Goal: Task Accomplishment & Management: Use online tool/utility

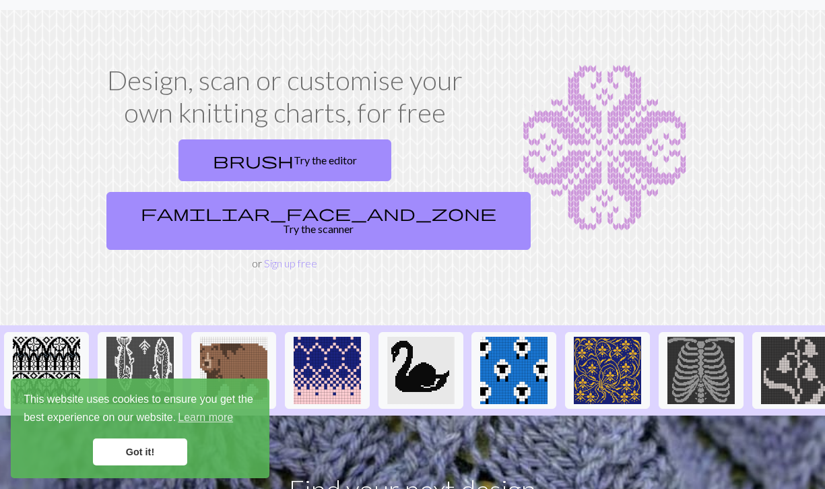
scroll to position [42, 0]
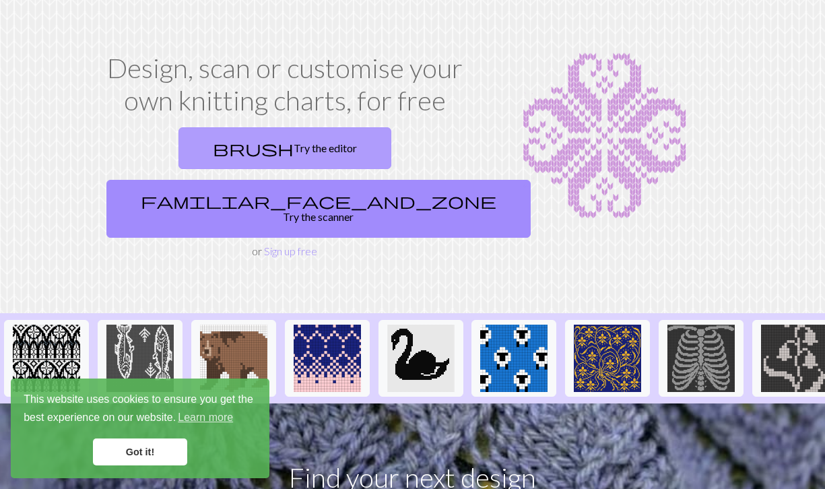
click at [193, 143] on link "brush Try the editor" at bounding box center [284, 148] width 213 height 42
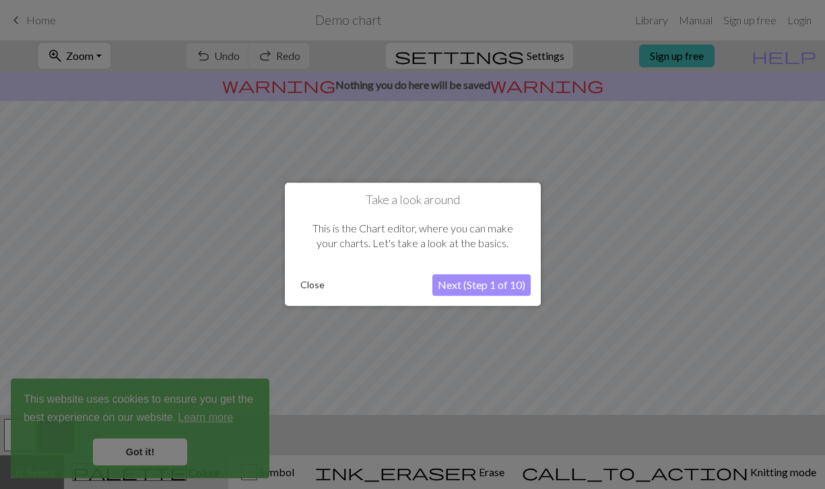
click at [316, 286] on button "Close" at bounding box center [312, 285] width 35 height 20
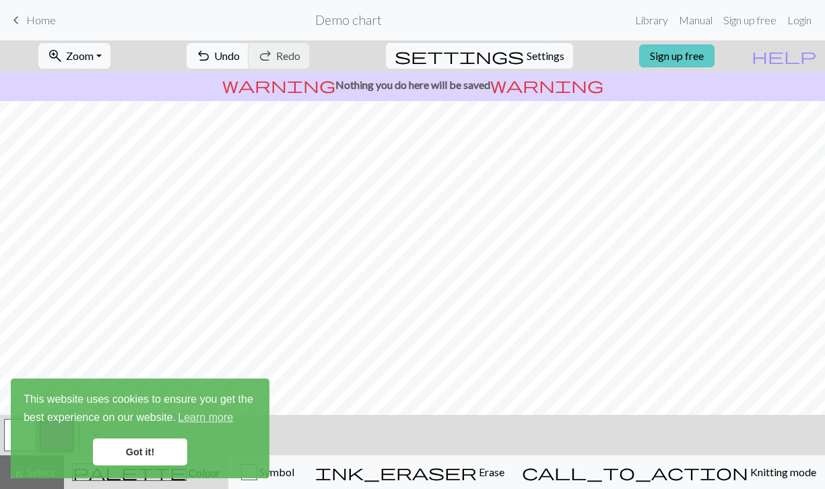
click at [687, 59] on link "Sign up free" at bounding box center [676, 55] width 75 height 23
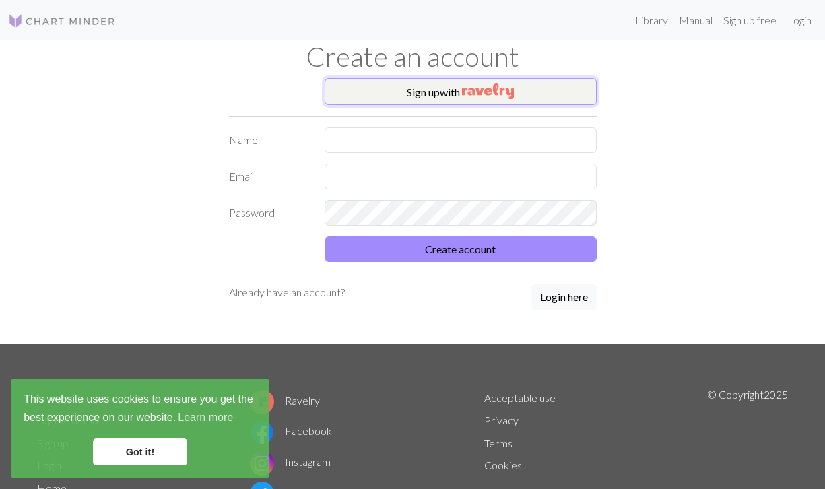
click at [460, 95] on button "Sign up with" at bounding box center [461, 91] width 272 height 27
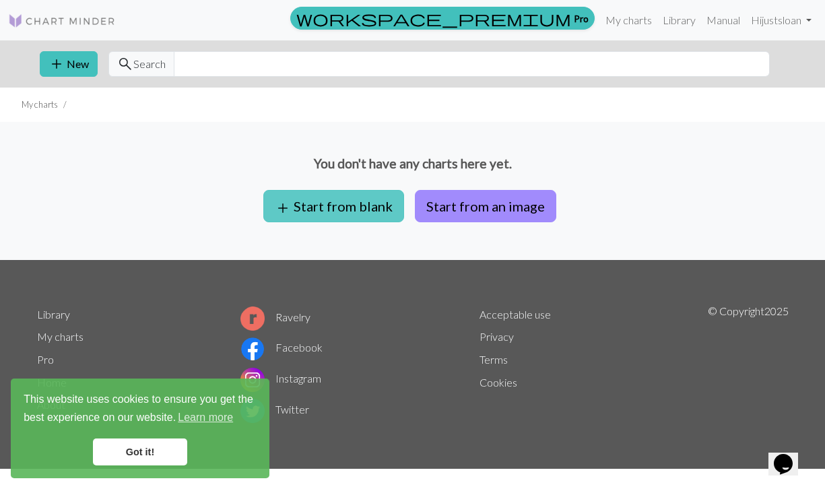
click at [362, 201] on button "add Start from blank" at bounding box center [333, 206] width 141 height 32
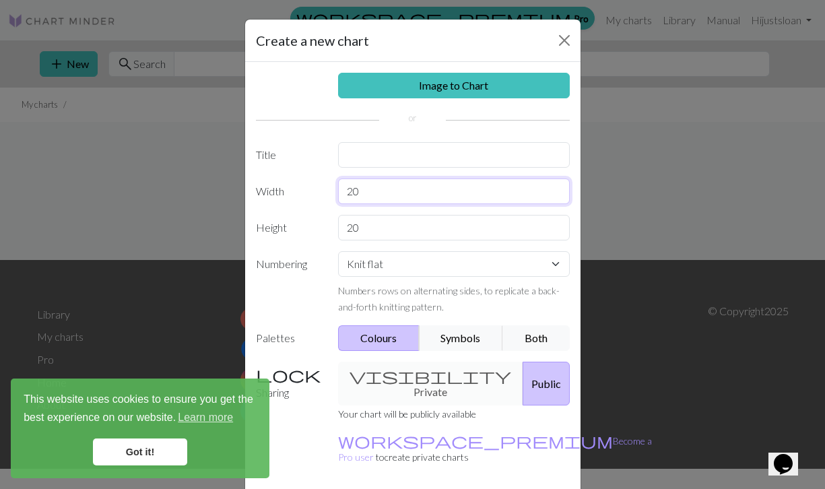
drag, startPoint x: 377, startPoint y: 200, endPoint x: 298, endPoint y: 196, distance: 78.9
click at [298, 196] on div "Width 20" at bounding box center [413, 191] width 330 height 26
type input "212"
drag, startPoint x: 378, startPoint y: 223, endPoint x: 255, endPoint y: 222, distance: 123.2
click at [255, 222] on div "Height 20" at bounding box center [413, 228] width 330 height 26
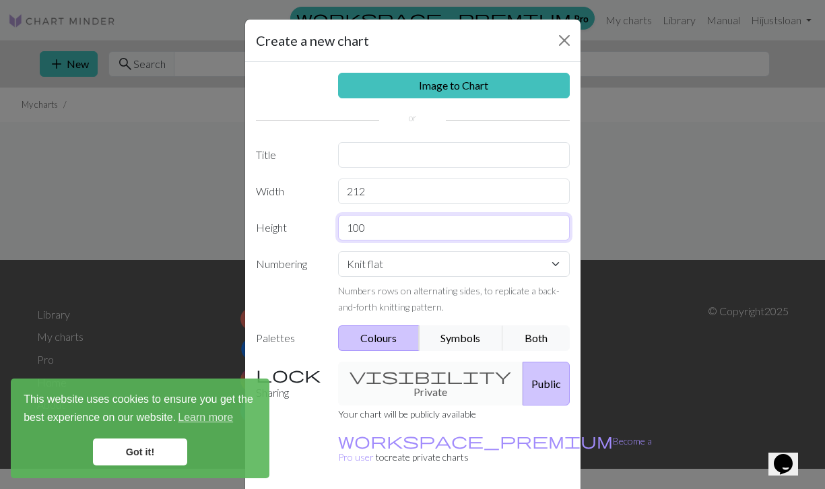
type input "100"
click at [376, 273] on select "Knit flat Knit in the round Lace knitting Cross stitch" at bounding box center [454, 264] width 232 height 26
select select "round"
click at [306, 292] on label "Numbering" at bounding box center [289, 282] width 83 height 63
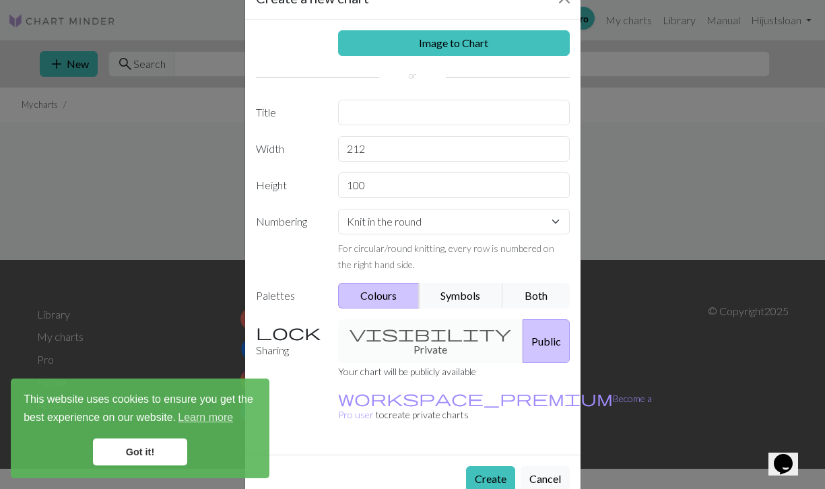
click at [405, 335] on div "visibility Private Public" at bounding box center [454, 341] width 248 height 44
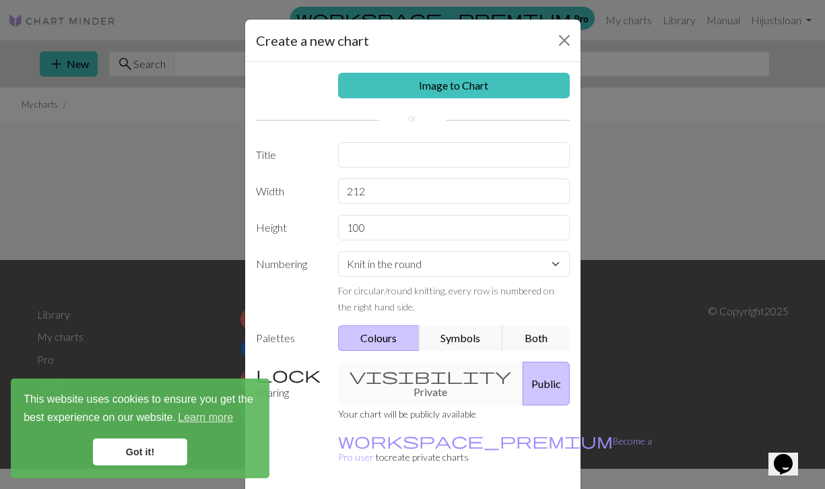
scroll to position [23, 0]
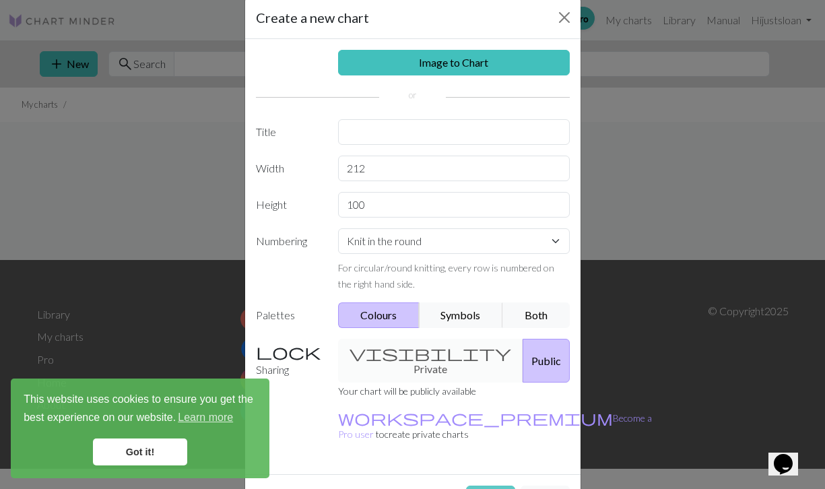
click at [485, 485] on button "Create" at bounding box center [490, 498] width 49 height 26
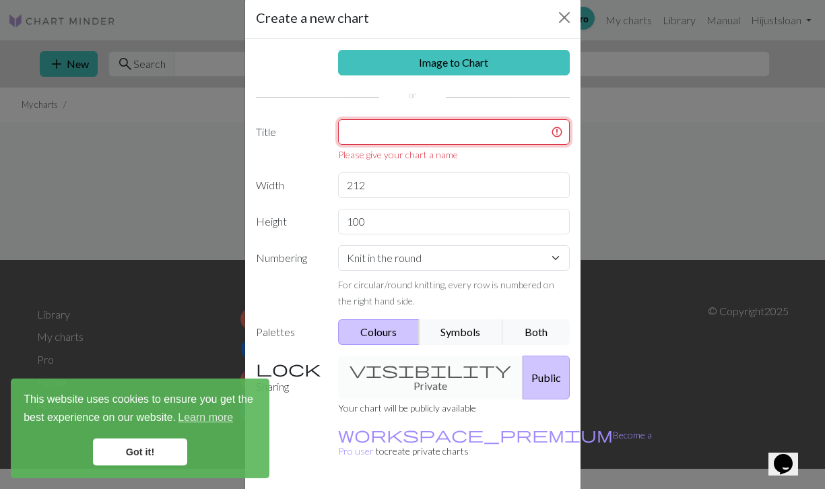
click at [405, 139] on input "text" at bounding box center [454, 132] width 232 height 26
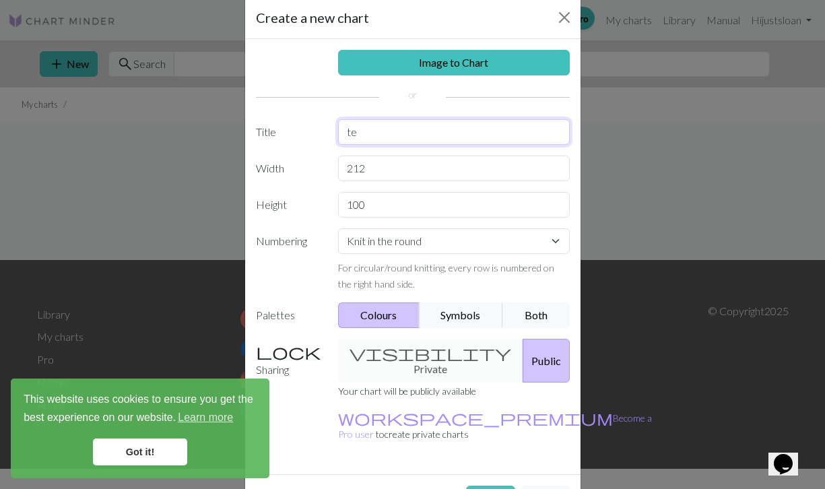
type input "t"
type input "test"
click at [494, 485] on button "Create" at bounding box center [490, 498] width 49 height 26
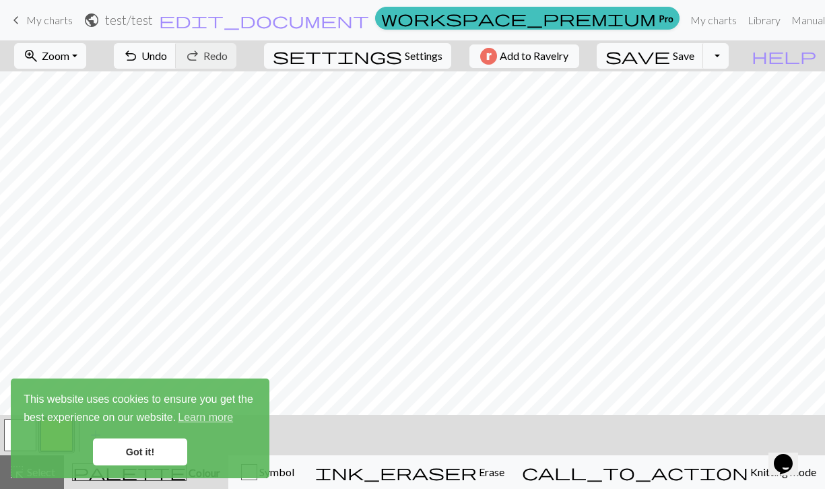
scroll to position [149, 0]
click at [159, 443] on link "Got it!" at bounding box center [140, 451] width 94 height 27
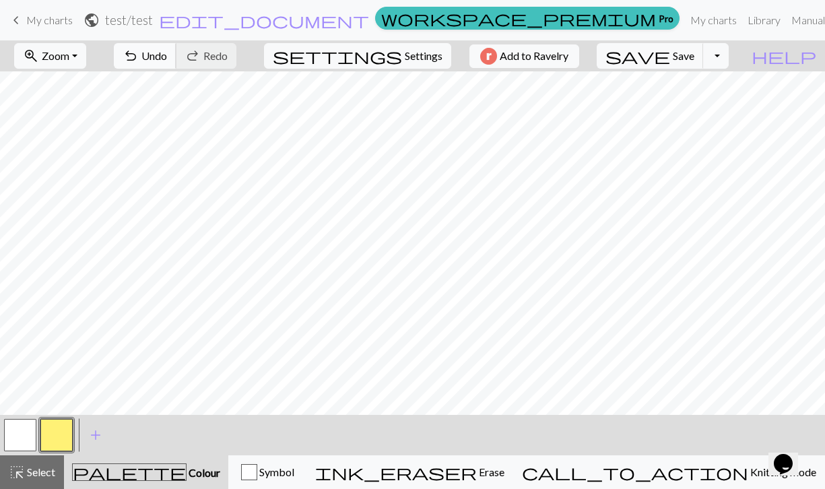
click at [167, 57] on span "Undo" at bounding box center [154, 55] width 26 height 13
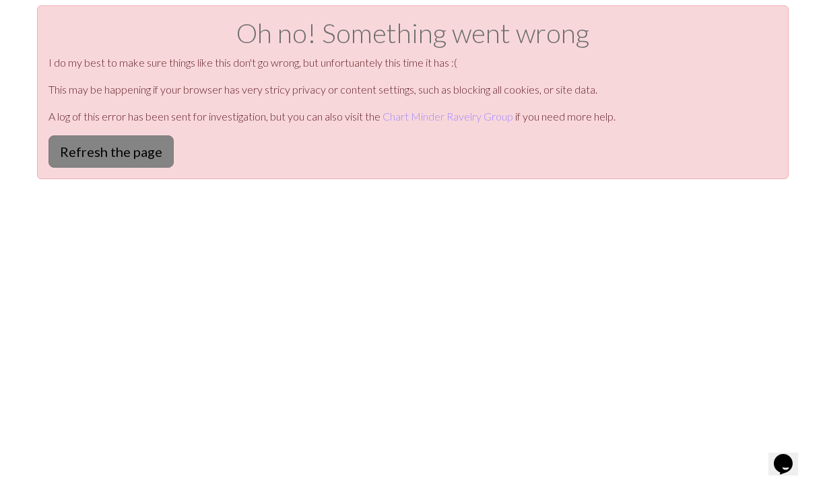
click at [115, 155] on button "Refresh the page" at bounding box center [110, 151] width 125 height 32
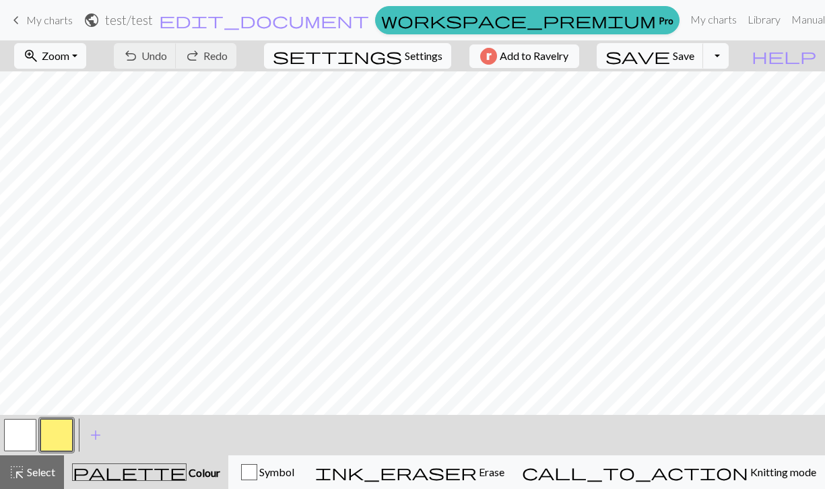
click at [405, 61] on span "Settings" at bounding box center [424, 56] width 38 height 16
select select "aran"
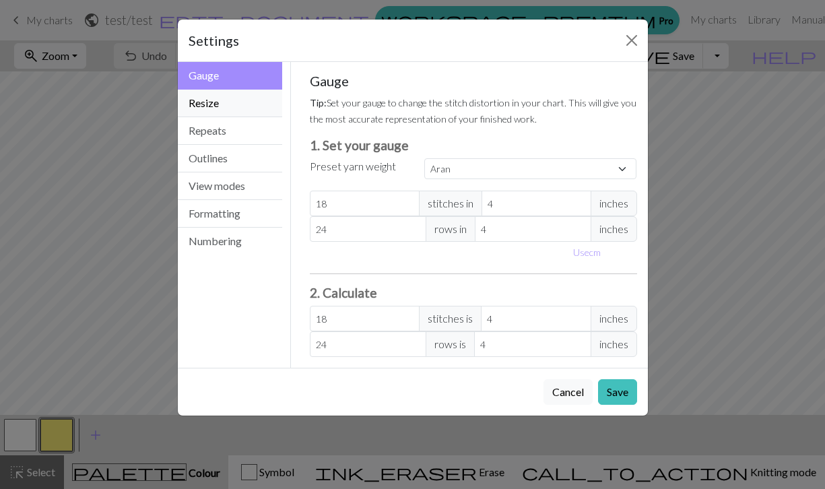
click at [215, 101] on button "Resize" at bounding box center [230, 104] width 105 height 28
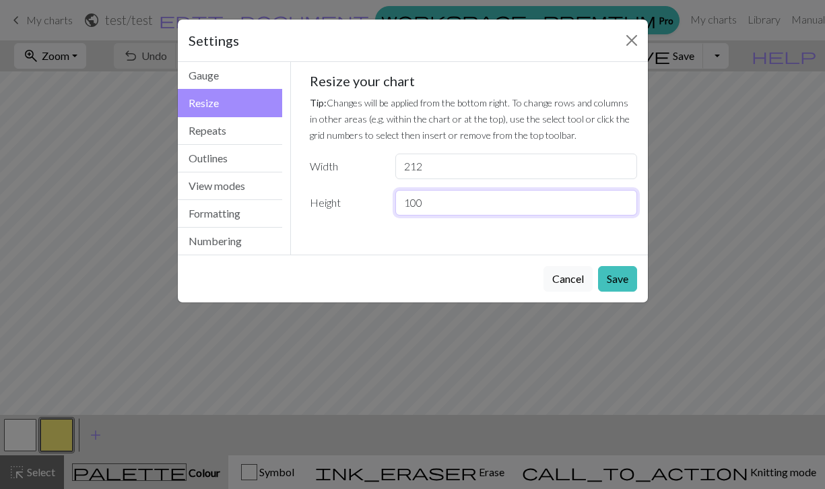
drag, startPoint x: 452, startPoint y: 206, endPoint x: 378, endPoint y: 202, distance: 73.5
click at [378, 202] on div "Height 100" at bounding box center [473, 203] width 343 height 26
type input "200"
click at [616, 273] on button "Save" at bounding box center [617, 279] width 39 height 26
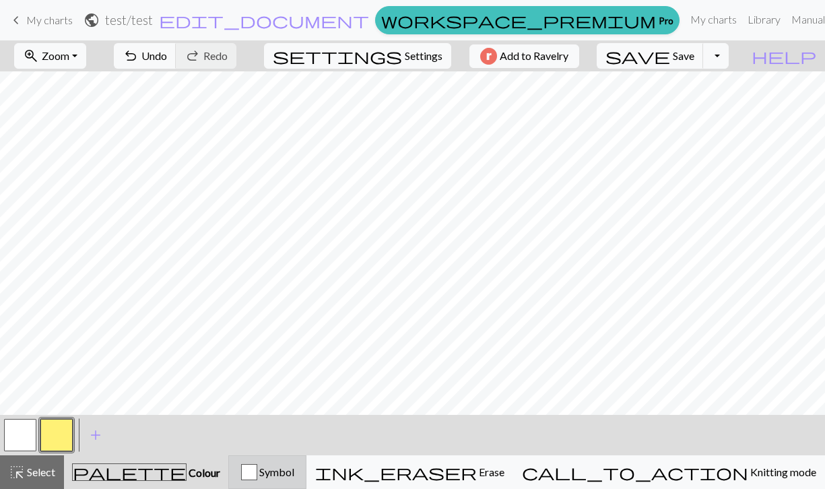
click at [294, 472] on span "Symbol" at bounding box center [275, 471] width 37 height 13
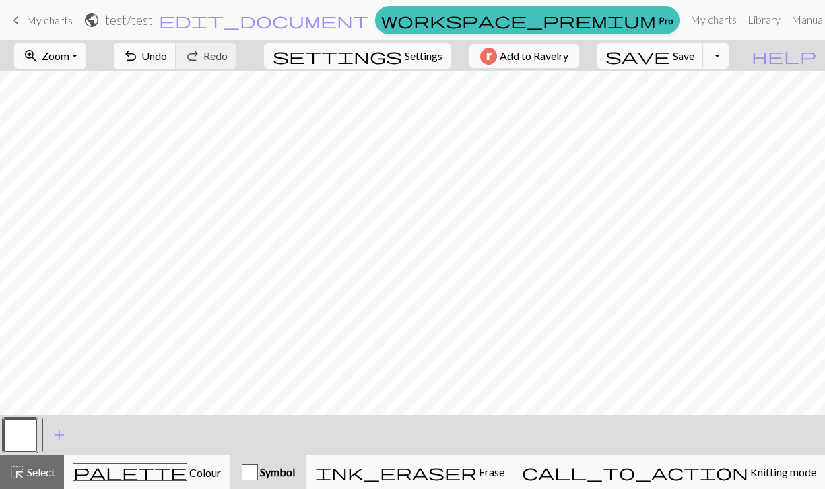
click at [258, 471] on div "button" at bounding box center [250, 472] width 16 height 16
click at [55, 436] on span "add" at bounding box center [59, 435] width 16 height 19
click at [60, 434] on button "button" at bounding box center [56, 435] width 32 height 32
drag, startPoint x: 72, startPoint y: 426, endPoint x: 37, endPoint y: 428, distance: 35.1
click at [37, 428] on div at bounding box center [38, 435] width 73 height 36
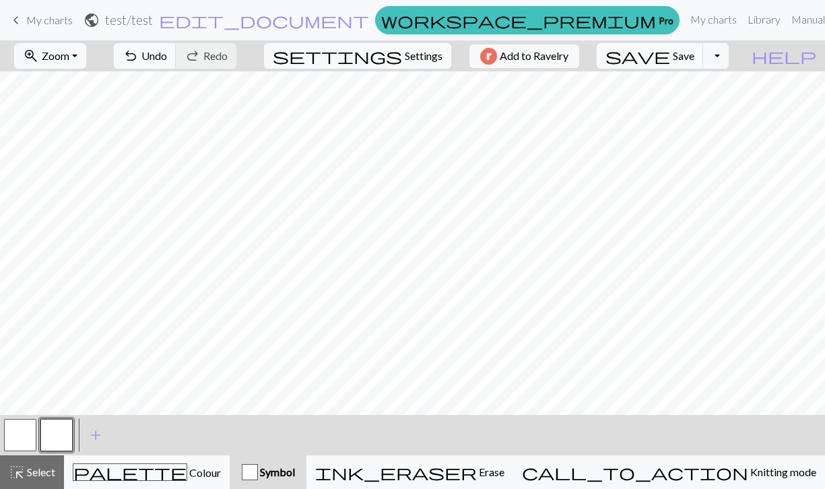
click at [48, 431] on button "button" at bounding box center [56, 435] width 32 height 32
click at [48, 431] on div "Edit symbol Name d f g h j k p s t F H J O P T / | 0 1 2 3 4 5 6 7 8 9 e m n G …" at bounding box center [412, 244] width 825 height 489
click at [187, 463] on div "palette Colour Colour" at bounding box center [147, 472] width 148 height 18
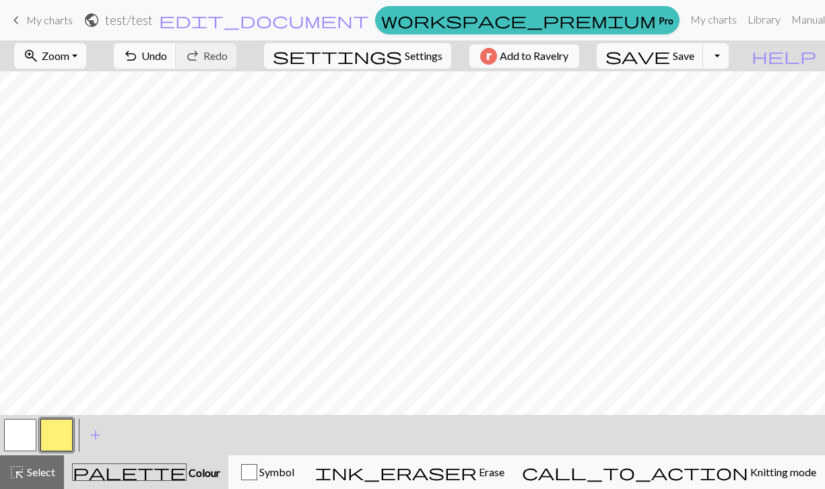
click at [59, 428] on button "button" at bounding box center [56, 435] width 32 height 32
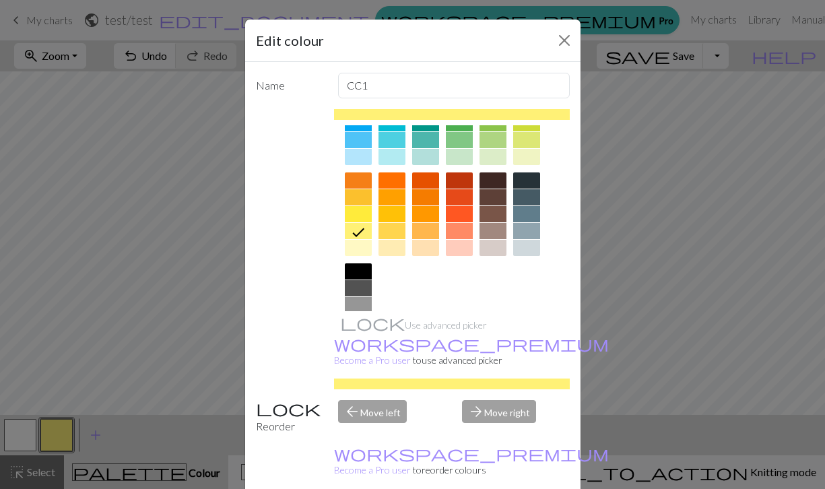
scroll to position [152, 0]
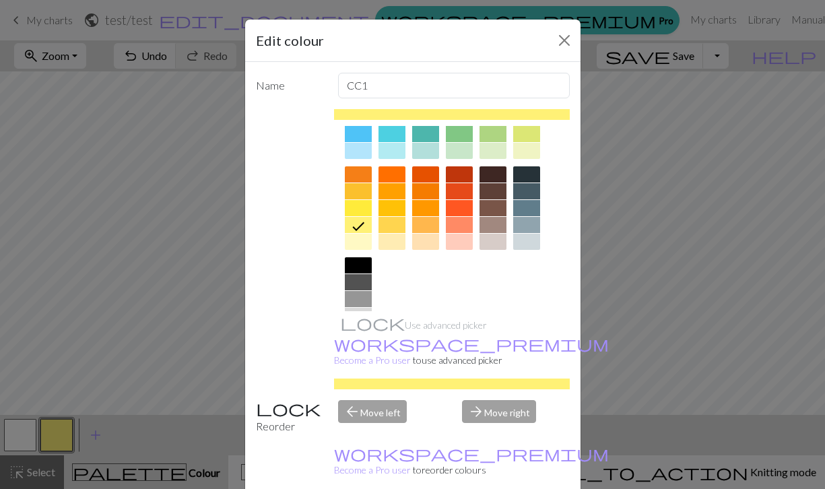
click at [362, 258] on div at bounding box center [358, 265] width 27 height 16
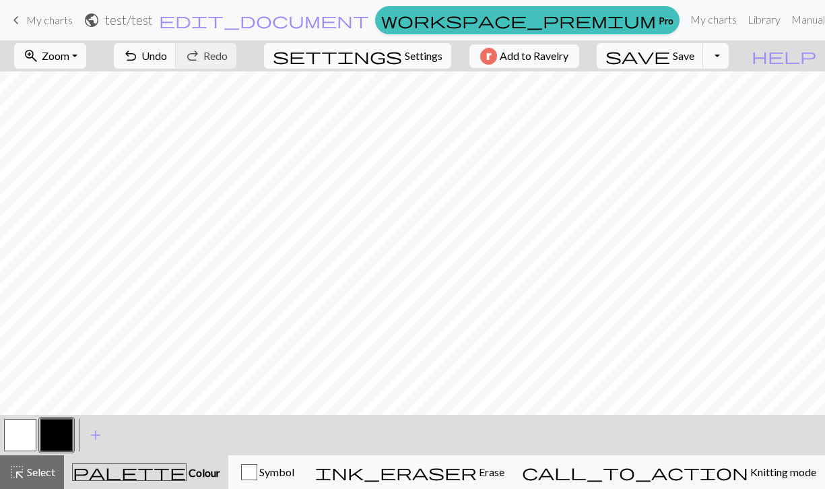
click at [405, 63] on span "Settings" at bounding box center [424, 56] width 38 height 16
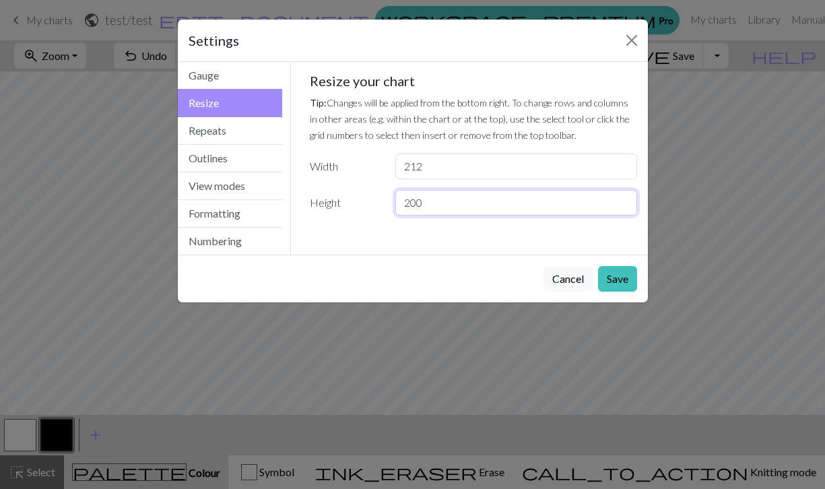
drag, startPoint x: 446, startPoint y: 209, endPoint x: 374, endPoint y: 207, distance: 71.4
click at [374, 207] on div "Height 200" at bounding box center [473, 203] width 343 height 26
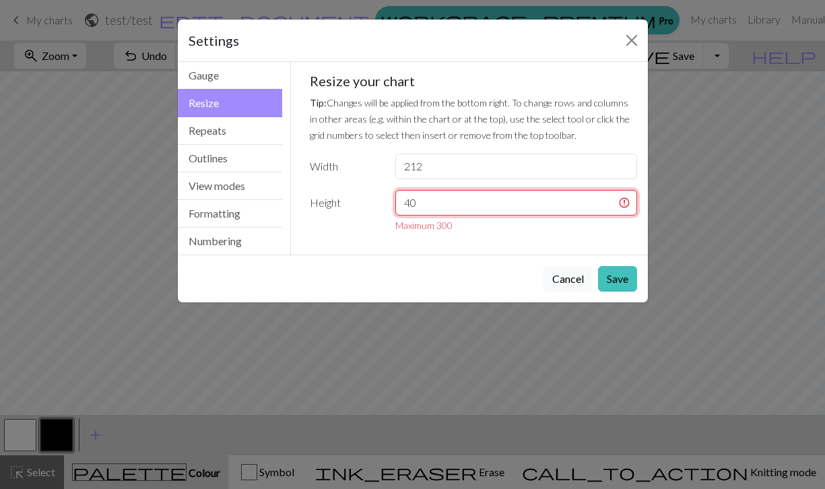
type input "4"
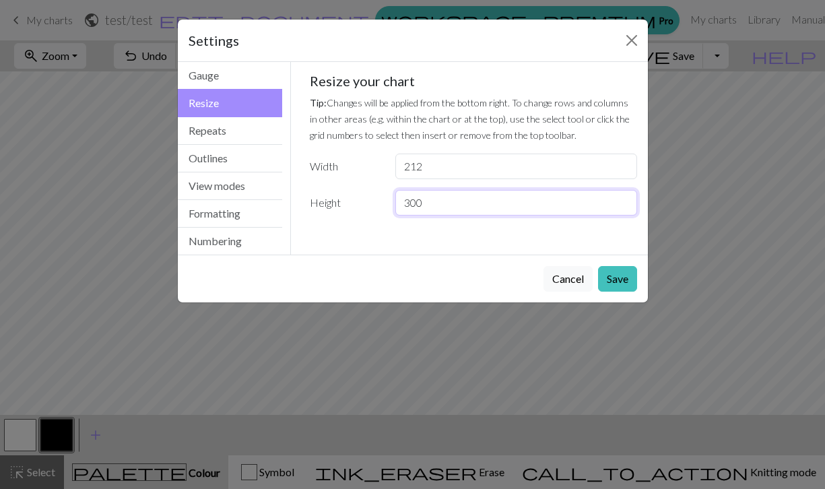
type input "300"
click at [446, 120] on small "Tip: Changes will be applied from the bottom right. To change rows and columns …" at bounding box center [470, 119] width 320 height 44
click at [220, 132] on button "Repeats" at bounding box center [230, 131] width 105 height 28
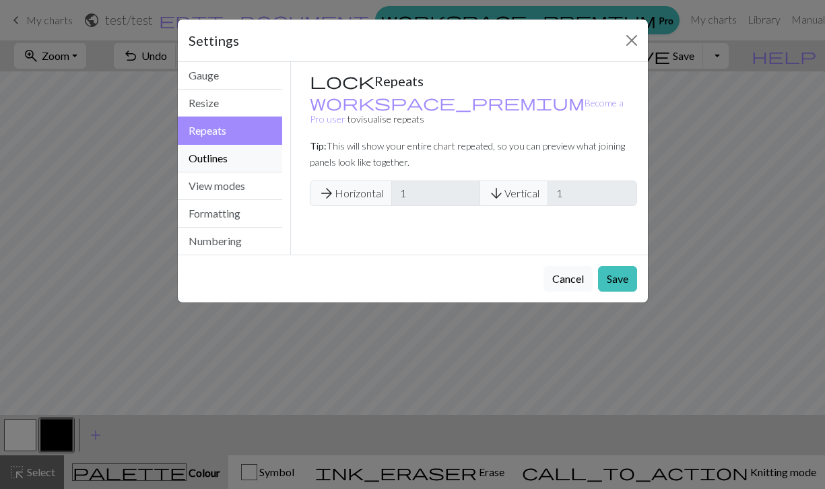
click at [215, 155] on button "Outlines" at bounding box center [230, 159] width 105 height 28
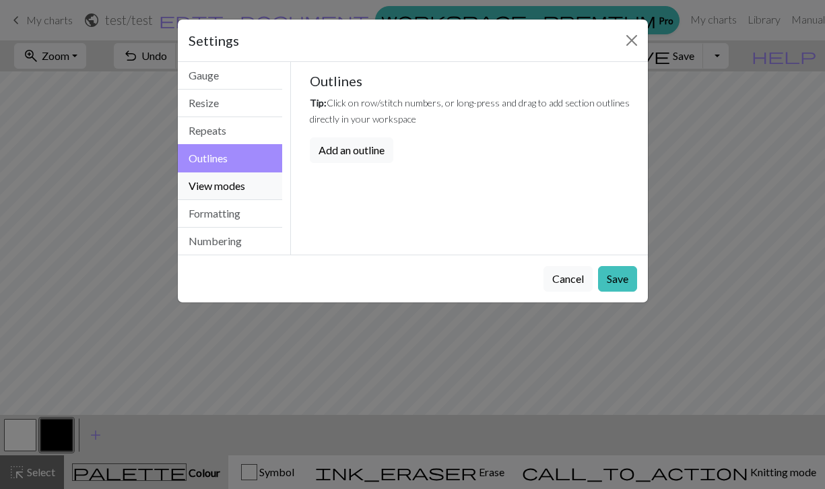
click at [225, 191] on button "View modes" at bounding box center [230, 186] width 105 height 28
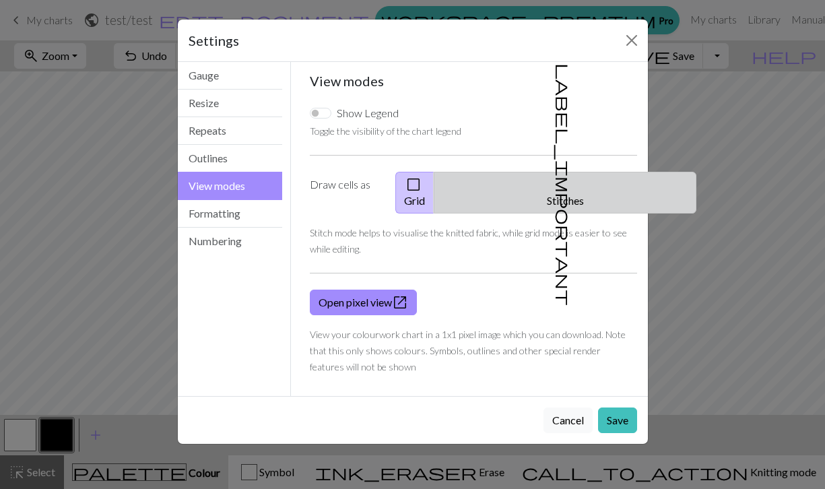
click at [572, 185] on button "label_important Stitches" at bounding box center [565, 193] width 263 height 42
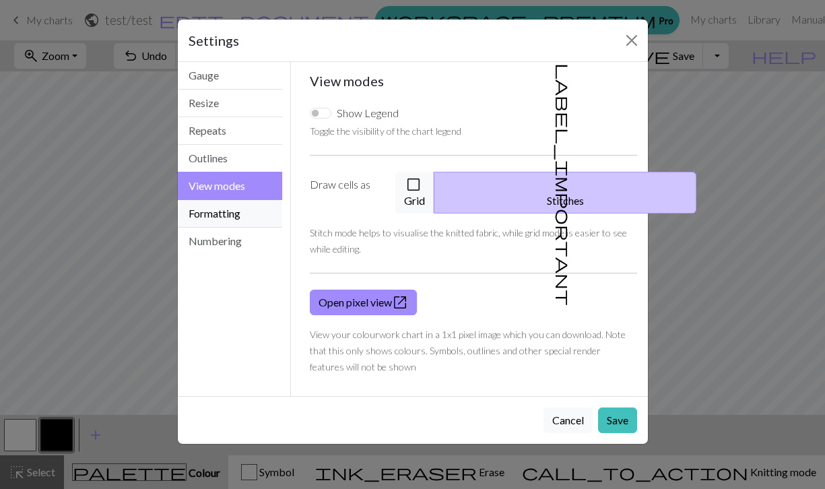
click at [224, 214] on button "Formatting" at bounding box center [230, 214] width 105 height 28
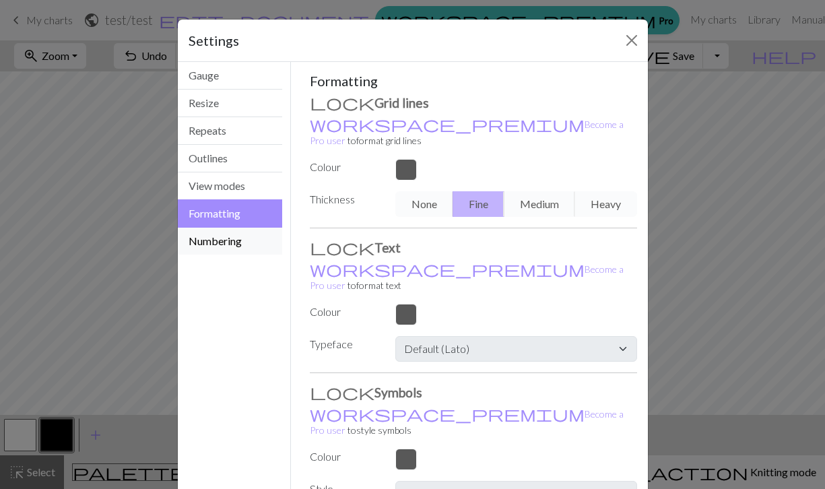
click at [223, 243] on button "Numbering" at bounding box center [230, 241] width 105 height 27
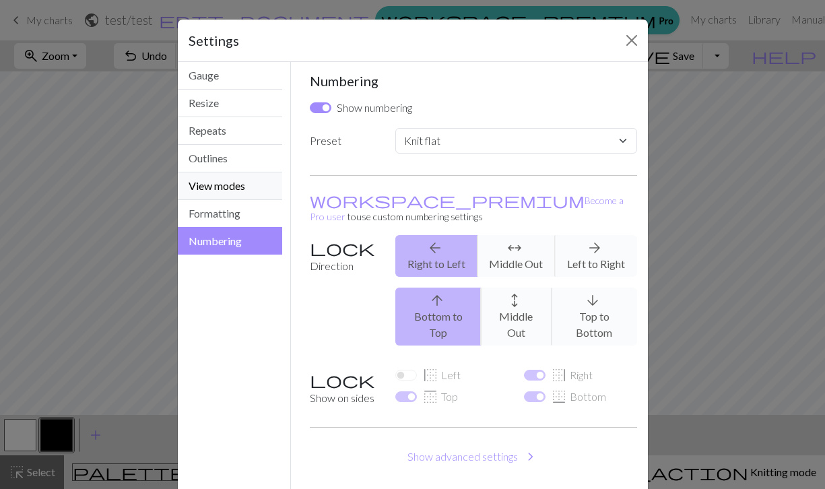
click at [221, 178] on button "View modes" at bounding box center [230, 186] width 105 height 28
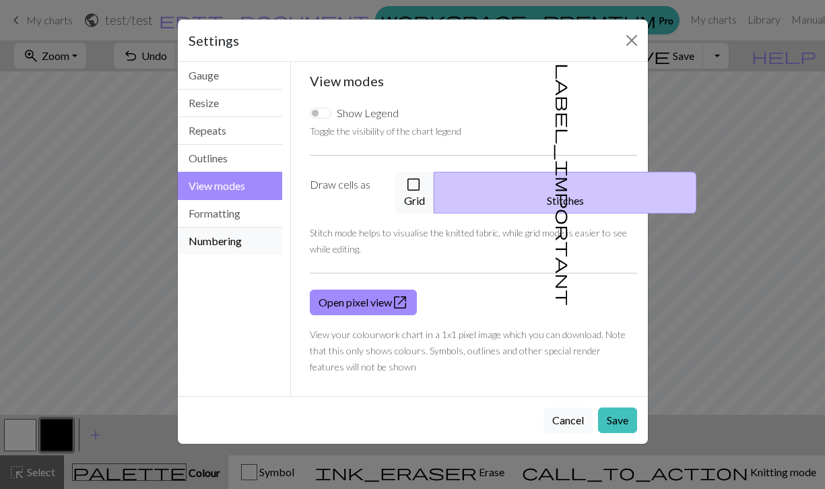
click at [222, 240] on button "Numbering" at bounding box center [230, 241] width 105 height 27
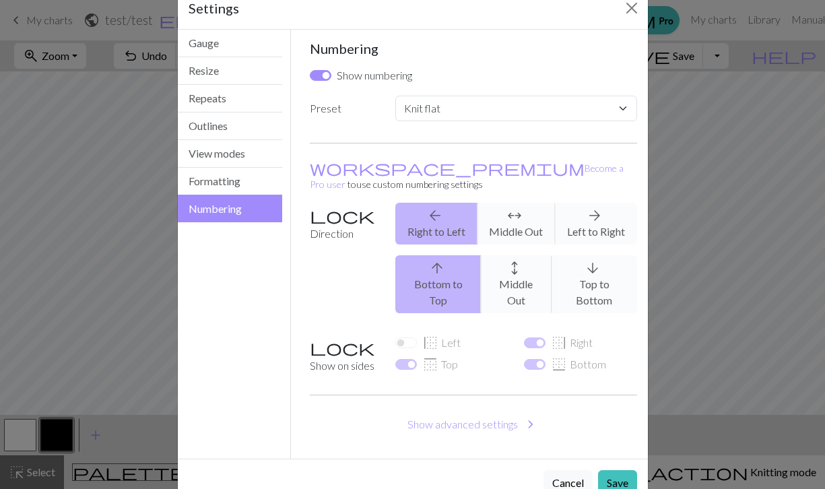
scroll to position [36, 0]
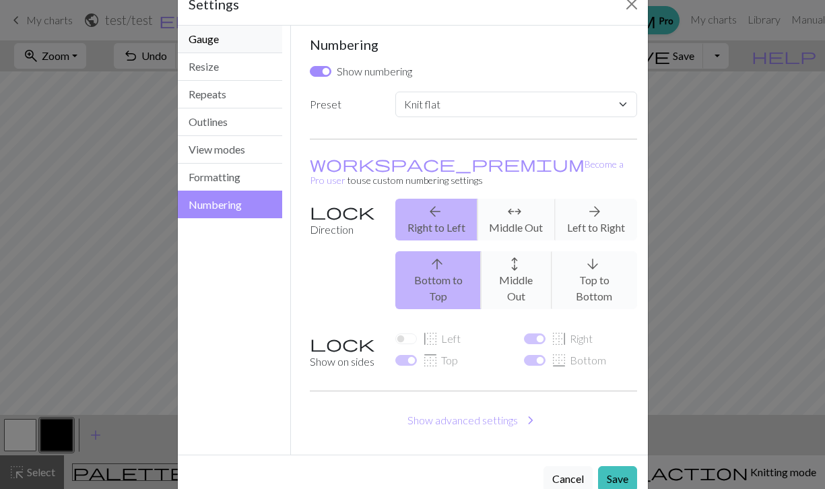
click at [222, 43] on button "Gauge" at bounding box center [230, 40] width 105 height 28
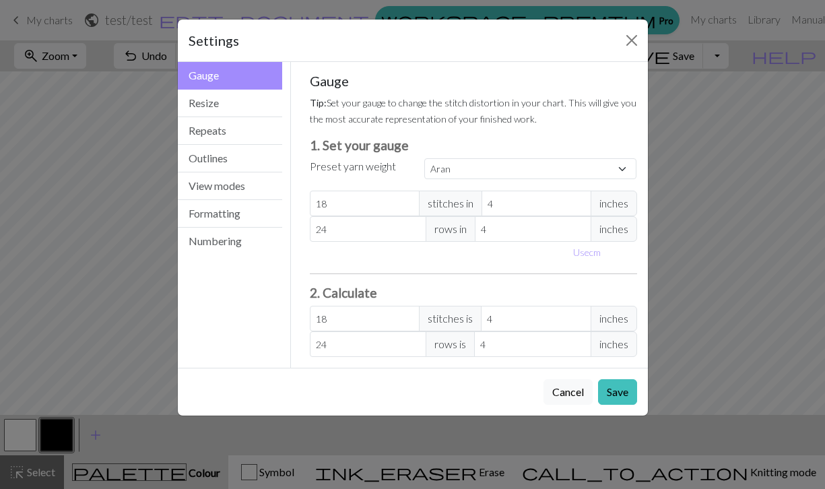
click at [485, 156] on div "Gauge Tip: Set your gauge to change the stitch distortion in your chart. This w…" at bounding box center [473, 215] width 327 height 284
click at [481, 161] on select "Custom Square Lace Light Fingering Fingering Sport Double knit Worsted Aran Bul…" at bounding box center [530, 168] width 213 height 21
select select "lace"
type input "32"
type input "40"
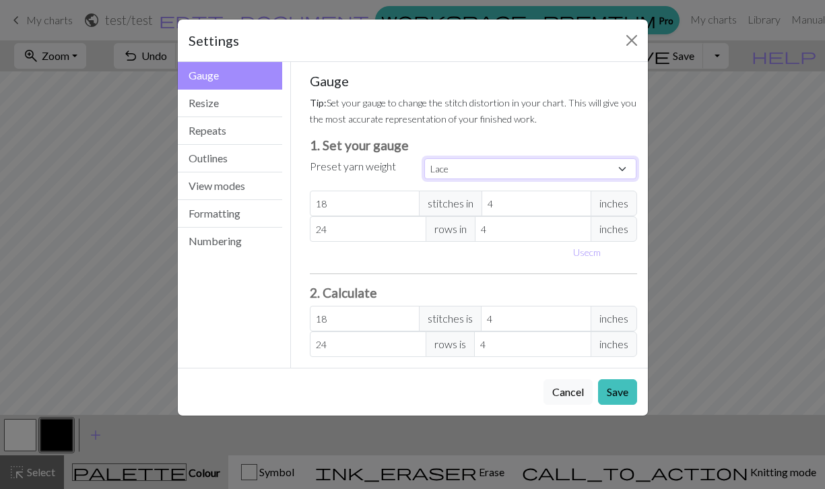
type input "32"
type input "40"
click at [615, 389] on button "Save" at bounding box center [617, 392] width 39 height 26
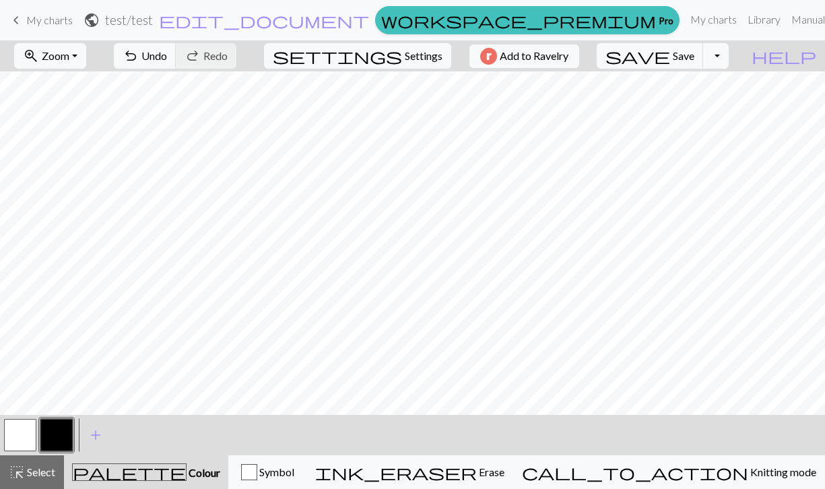
click at [803, 105] on link "Logout" at bounding box center [824, 101] width 43 height 27
